Goal: Task Accomplishment & Management: Manage account settings

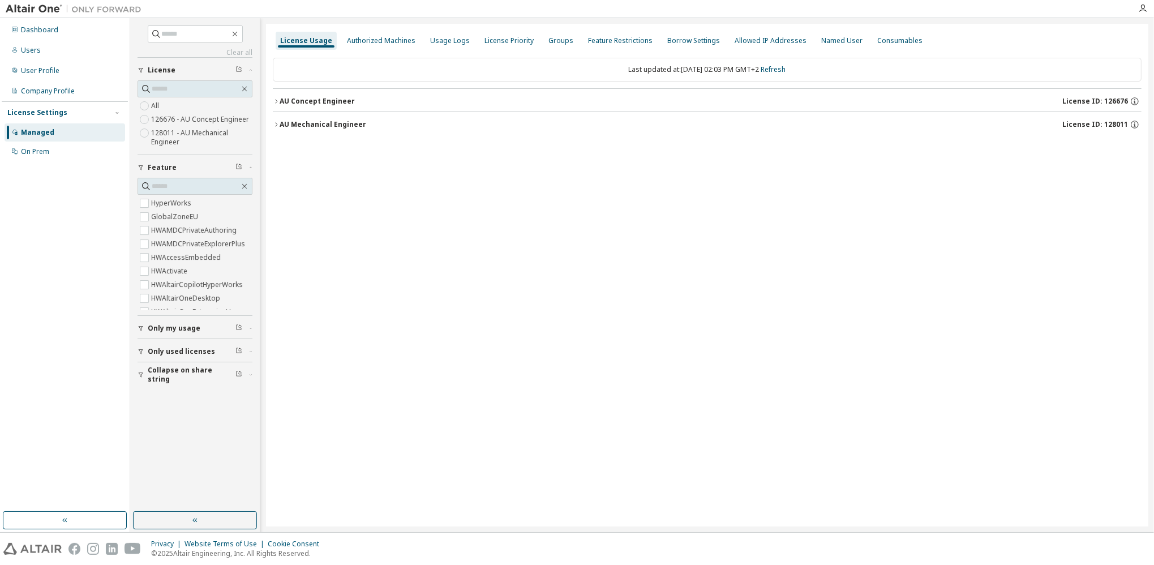
click at [276, 124] on icon "button" at bounding box center [276, 124] width 7 height 7
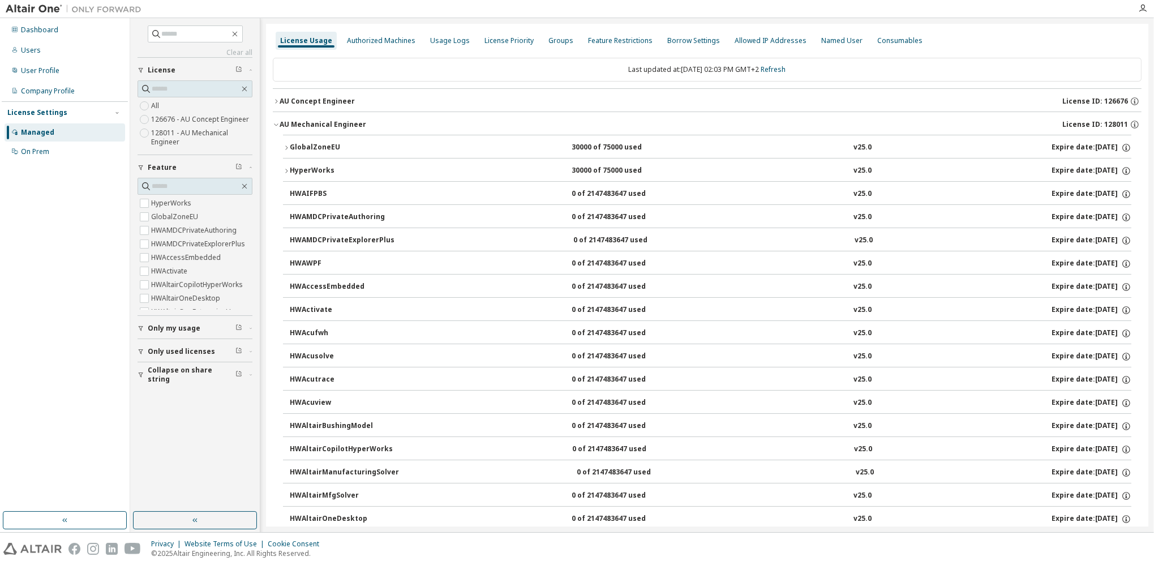
click at [276, 122] on icon "button" at bounding box center [276, 124] width 7 height 7
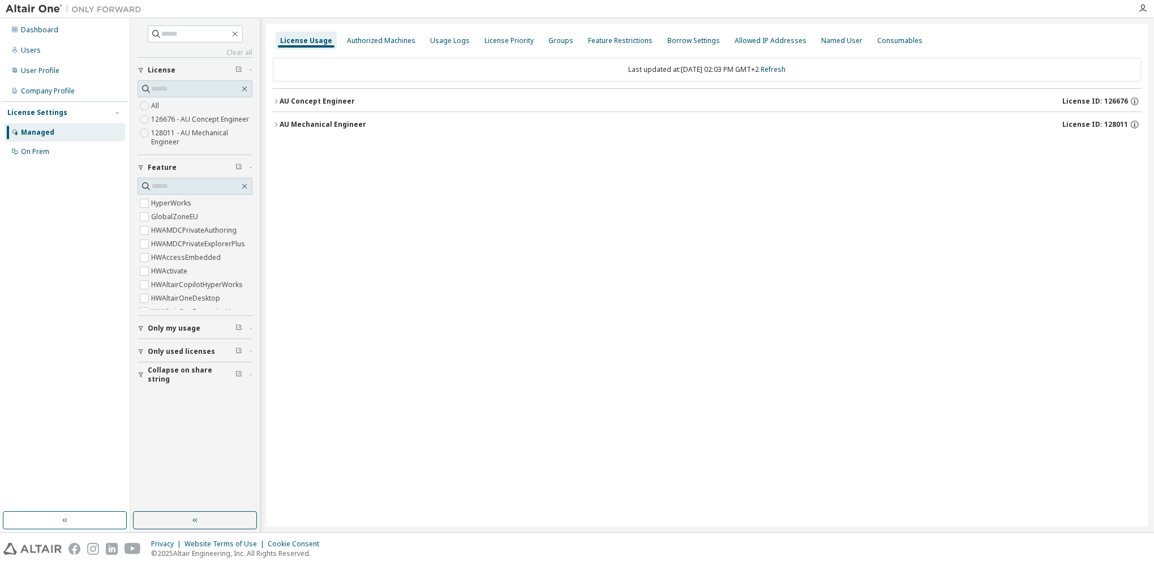
click at [277, 102] on icon "button" at bounding box center [276, 101] width 7 height 7
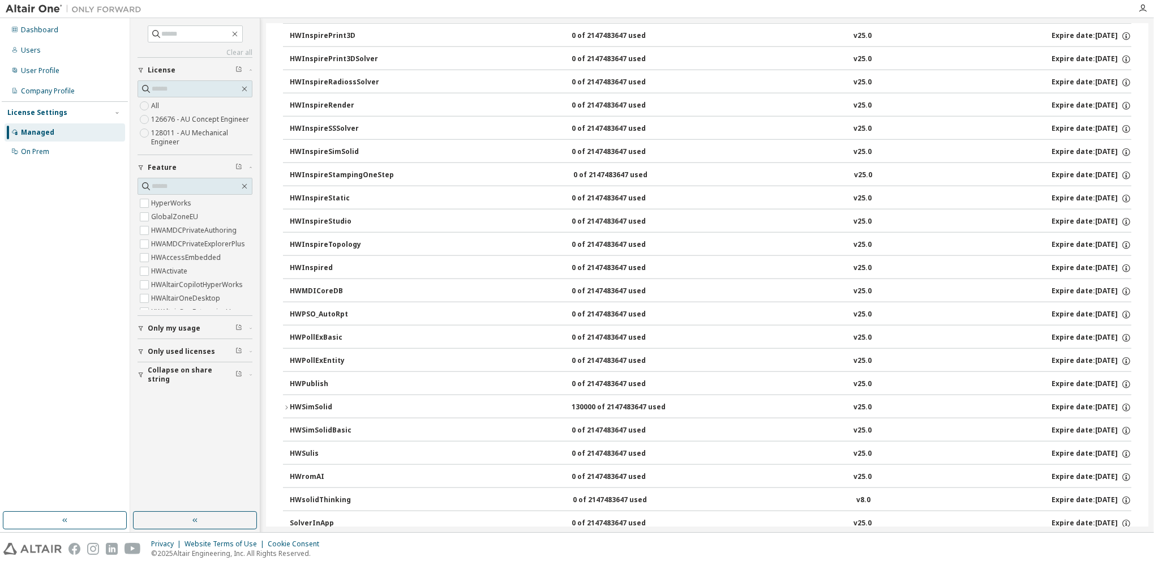
scroll to position [1660, 0]
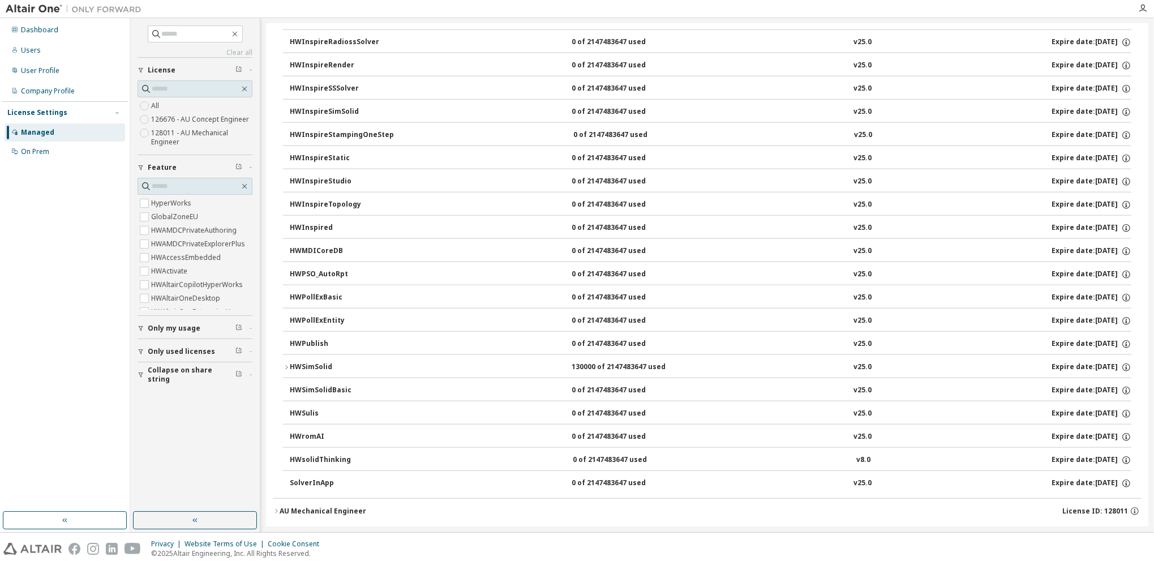
click at [286, 364] on icon "button" at bounding box center [286, 367] width 7 height 7
